Goal: Information Seeking & Learning: Learn about a topic

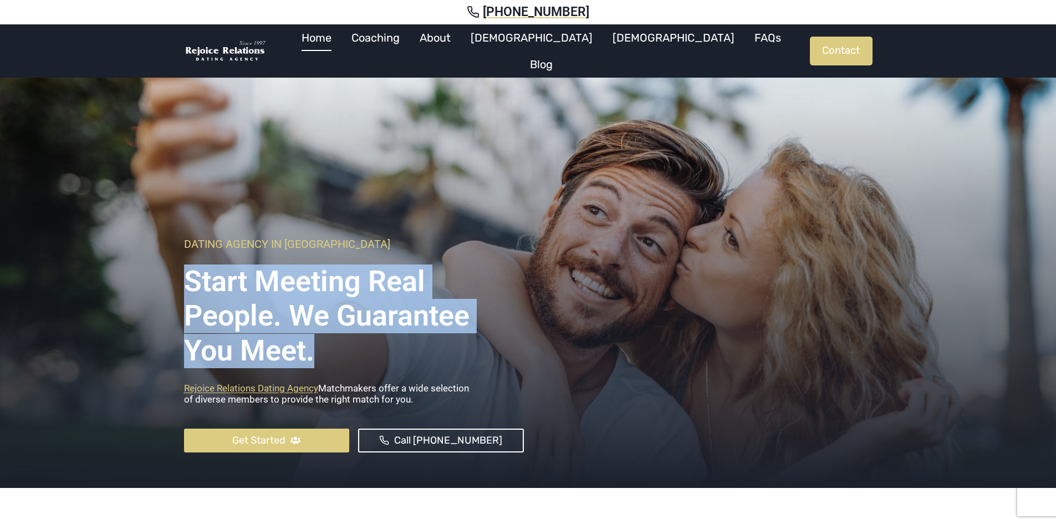
drag, startPoint x: 181, startPoint y: 284, endPoint x: 376, endPoint y: 357, distance: 208.4
click at [376, 357] on div "Dating Agency In Sydney Start Meeting Real People. We Guarantee you meet. Rejoi…" at bounding box center [528, 278] width 715 height 419
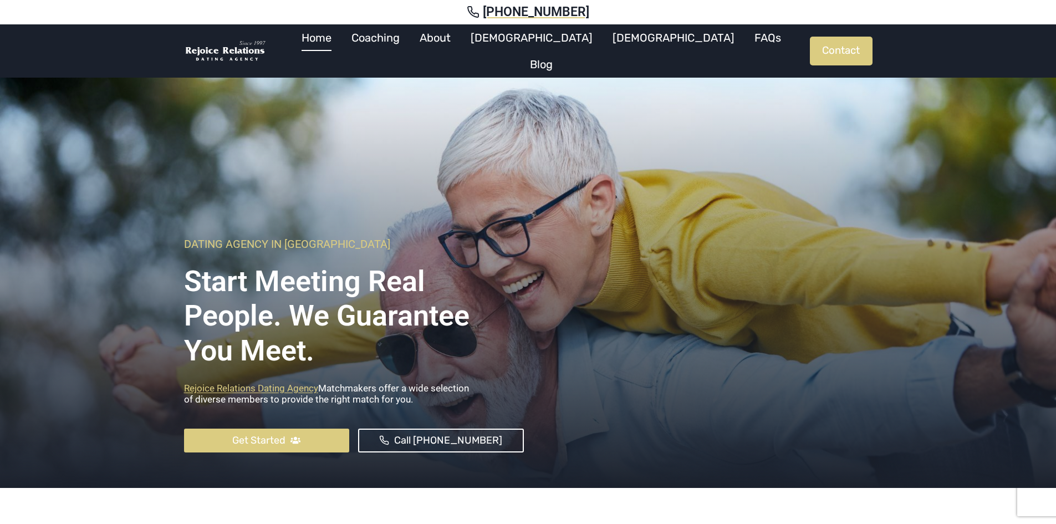
click at [536, 329] on div at bounding box center [703, 344] width 340 height 215
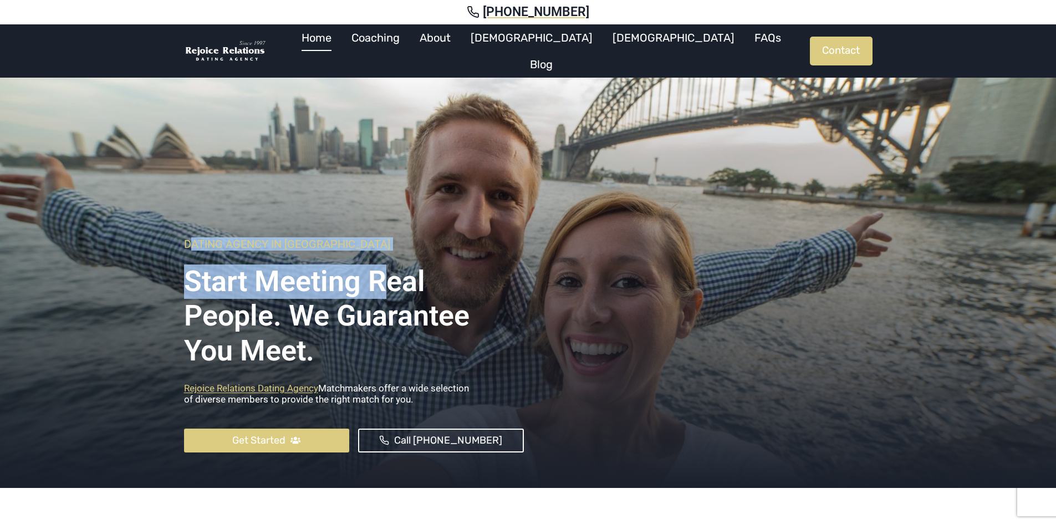
drag, startPoint x: 391, startPoint y: 255, endPoint x: 381, endPoint y: 254, distance: 10.0
click at [389, 255] on div "Dating Agency In Sydney Start Meeting Real People. We Guarantee you meet. Rejoi…" at bounding box center [354, 344] width 340 height 215
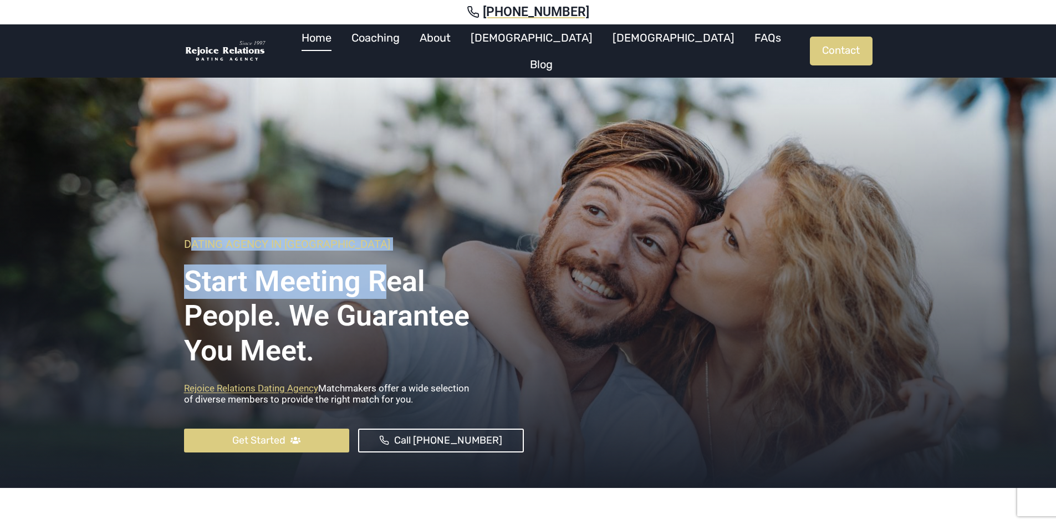
click at [300, 251] on div "Dating Agency In Sydney Start Meeting Real People. We Guarantee you meet. Rejoi…" at bounding box center [354, 344] width 340 height 215
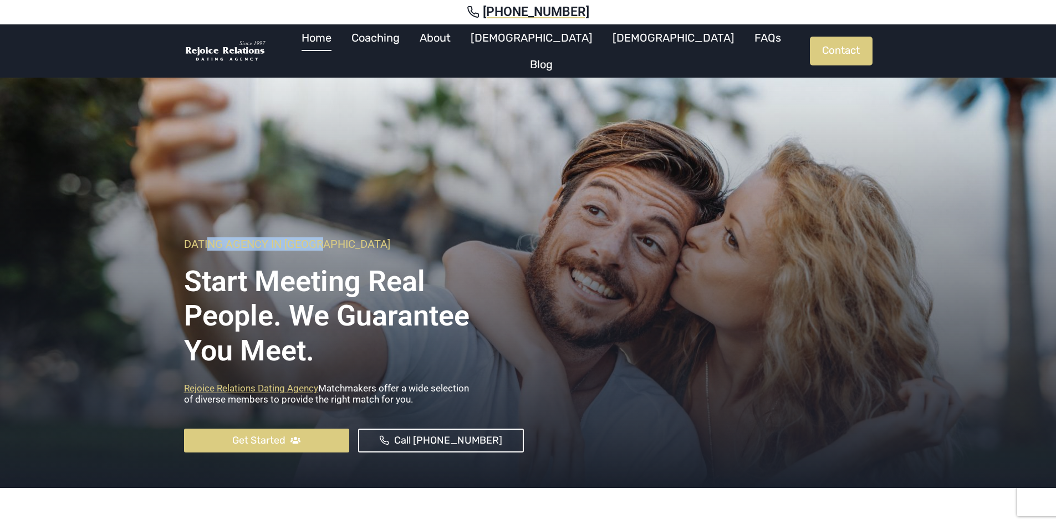
drag, startPoint x: 261, startPoint y: 243, endPoint x: 210, endPoint y: 243, distance: 51.0
click at [210, 243] on h6 "Dating Agency In Sydney" at bounding box center [354, 243] width 340 height 13
click at [304, 300] on h1 "Start Meeting Real People. We Guarantee you meet." at bounding box center [354, 312] width 340 height 112
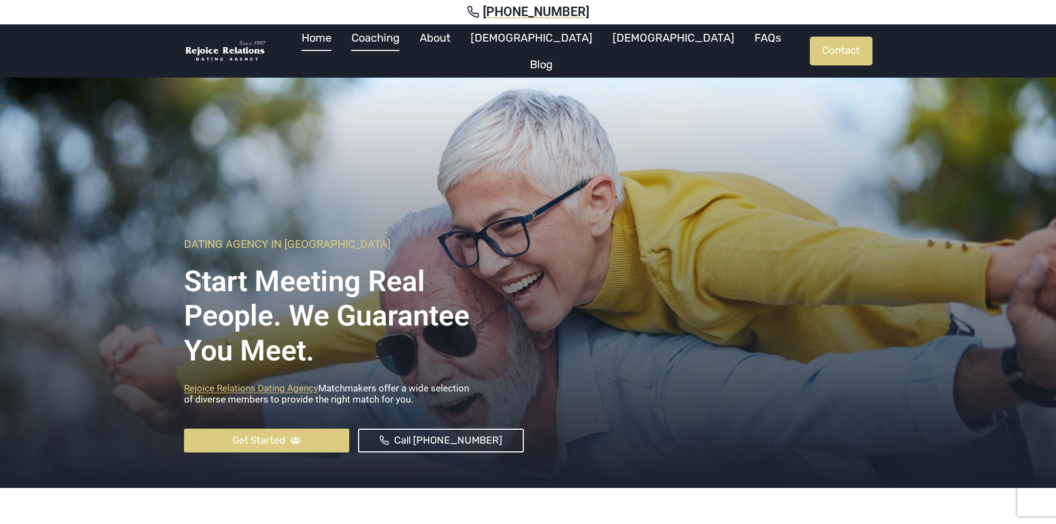
click at [410, 49] on link "Coaching" at bounding box center [375, 37] width 68 height 27
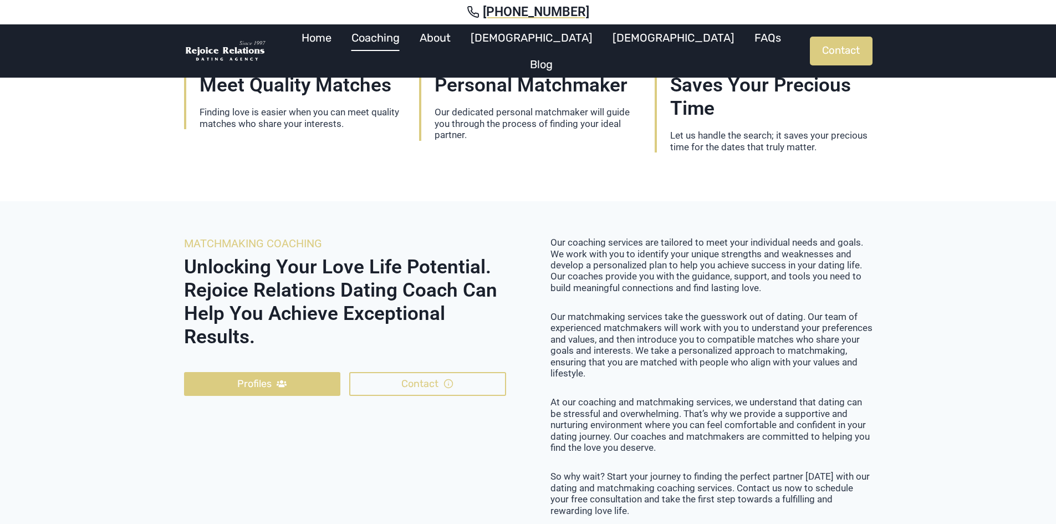
scroll to position [1441, 0]
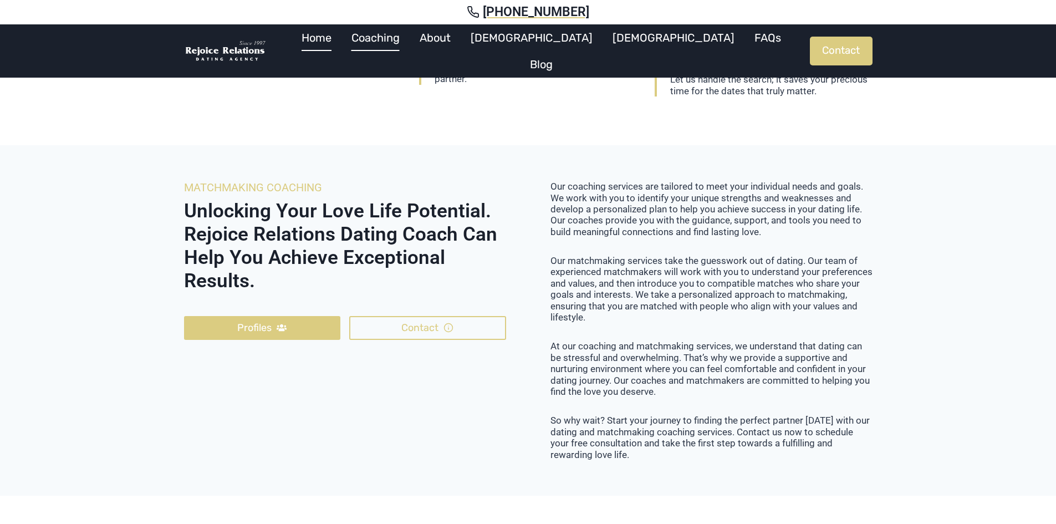
click at [341, 49] on link "Home" at bounding box center [317, 37] width 50 height 27
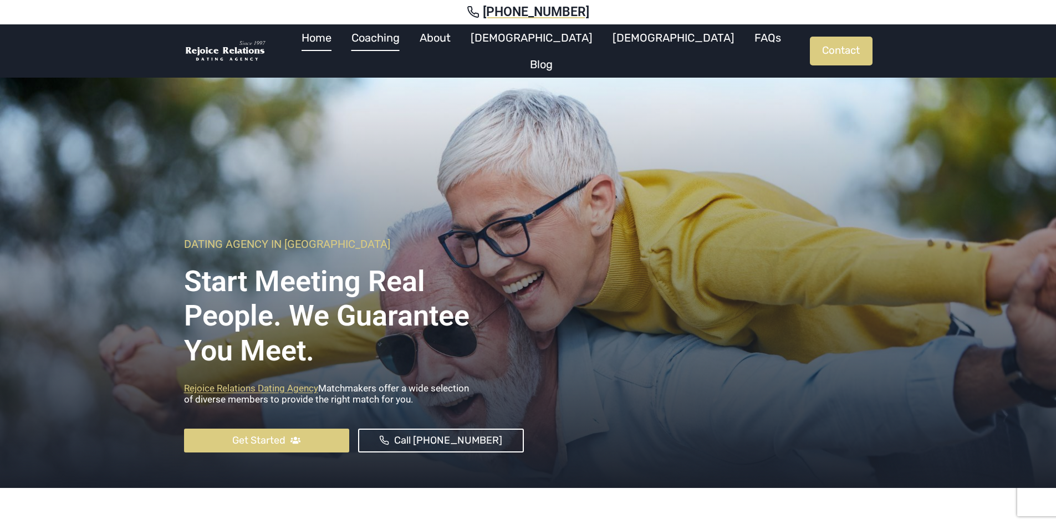
click at [410, 43] on link "Coaching" at bounding box center [375, 37] width 68 height 27
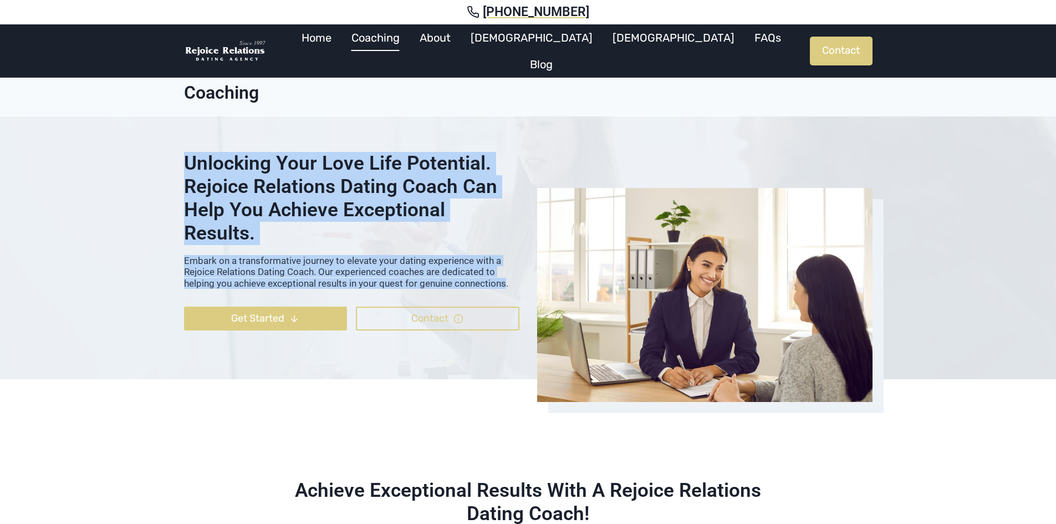
drag, startPoint x: 292, startPoint y: 165, endPoint x: 507, endPoint y: 262, distance: 235.7
click at [507, 262] on div "Unlocking Your Love Life Potential. Rejoice Relations Dating Coach Can Help You…" at bounding box center [351, 248] width 335 height 192
copy div "Unlocking Your Love Life Potential. Rejoice Relations Dating Coach Can Help You…"
